Goal: Find specific page/section: Find specific page/section

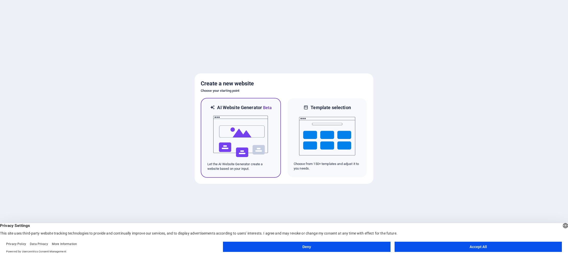
click at [256, 131] on img at bounding box center [241, 136] width 56 height 51
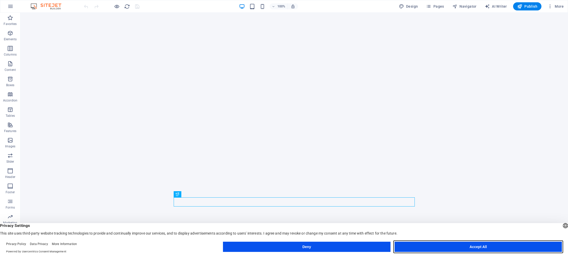
click at [475, 247] on button "Accept All" at bounding box center [477, 247] width 167 height 10
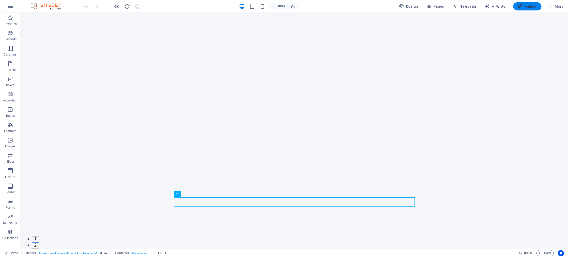
click at [522, 6] on icon "button" at bounding box center [519, 6] width 5 height 5
